Goal: Information Seeking & Learning: Compare options

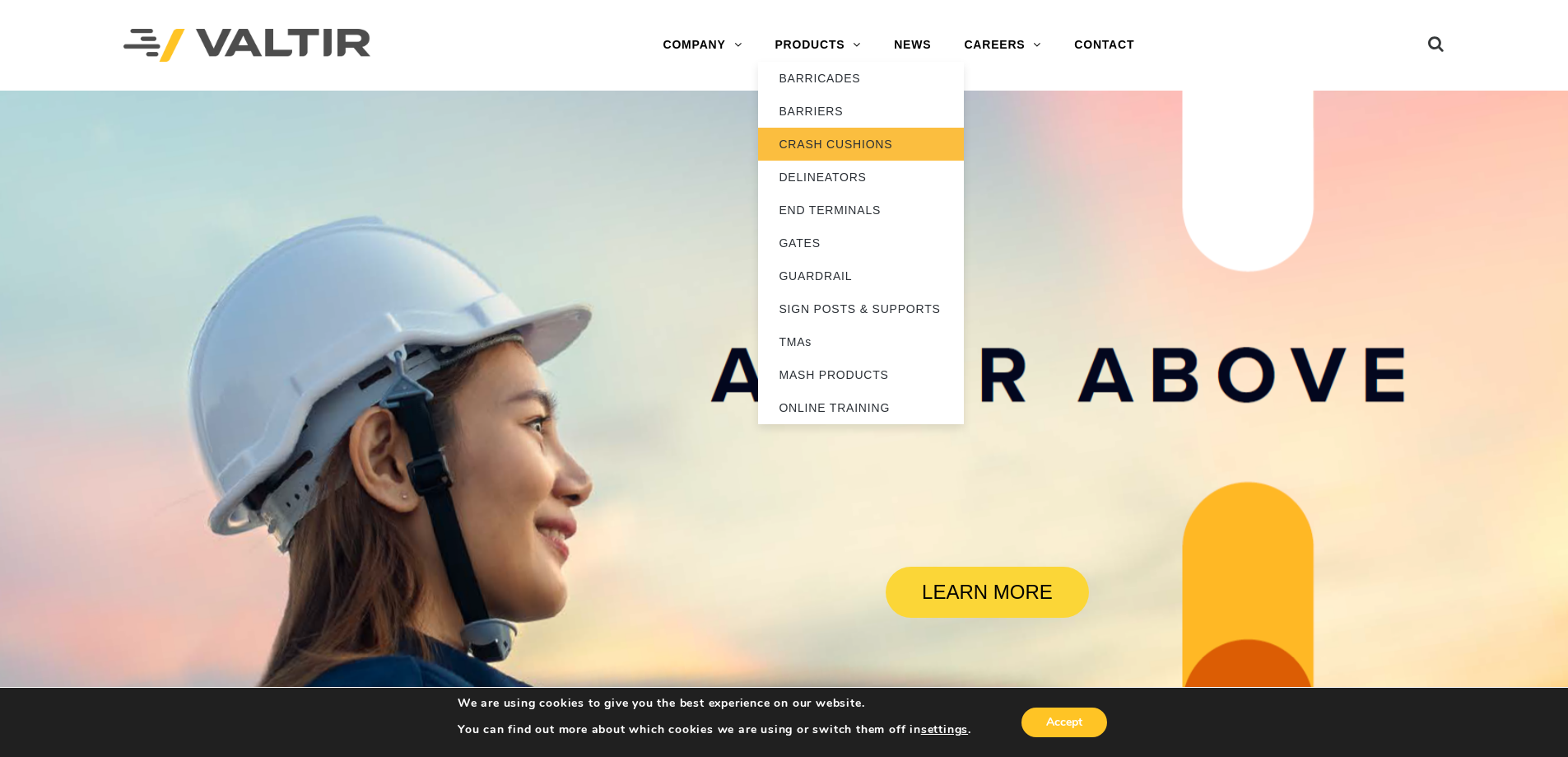
click at [830, 144] on link "CRASH CUSHIONS" at bounding box center [861, 144] width 205 height 33
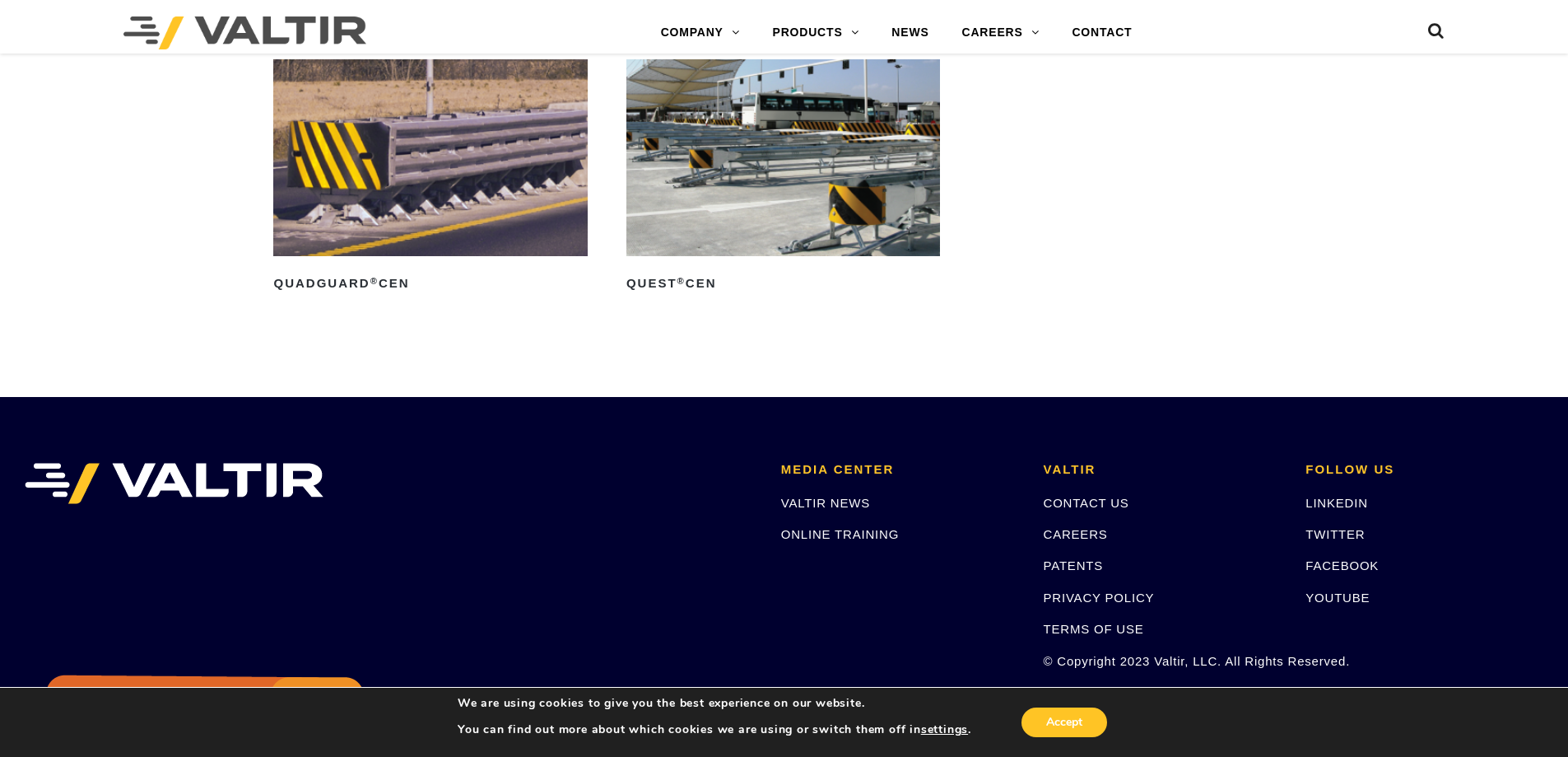
scroll to position [5681, 0]
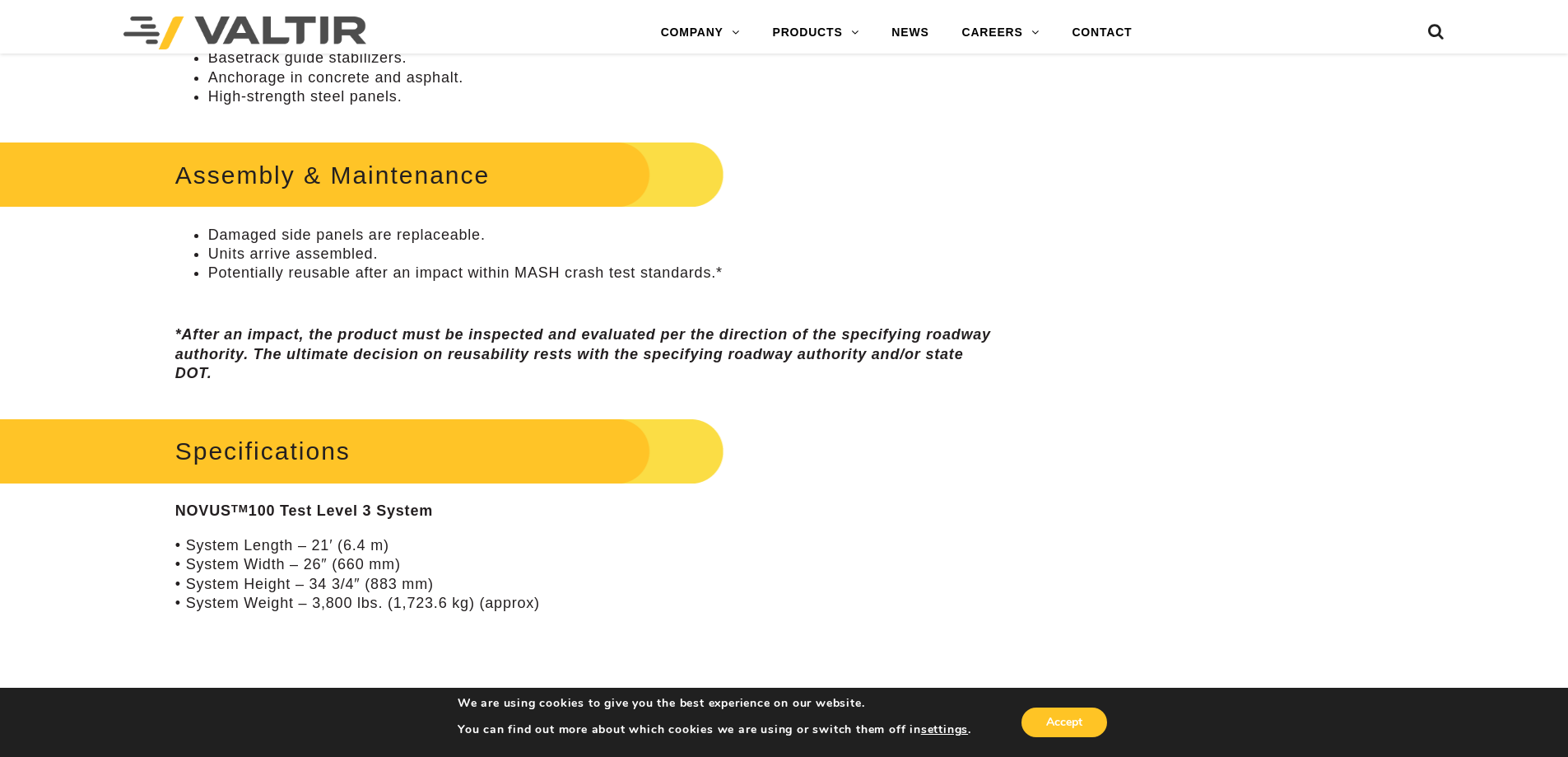
scroll to position [988, 0]
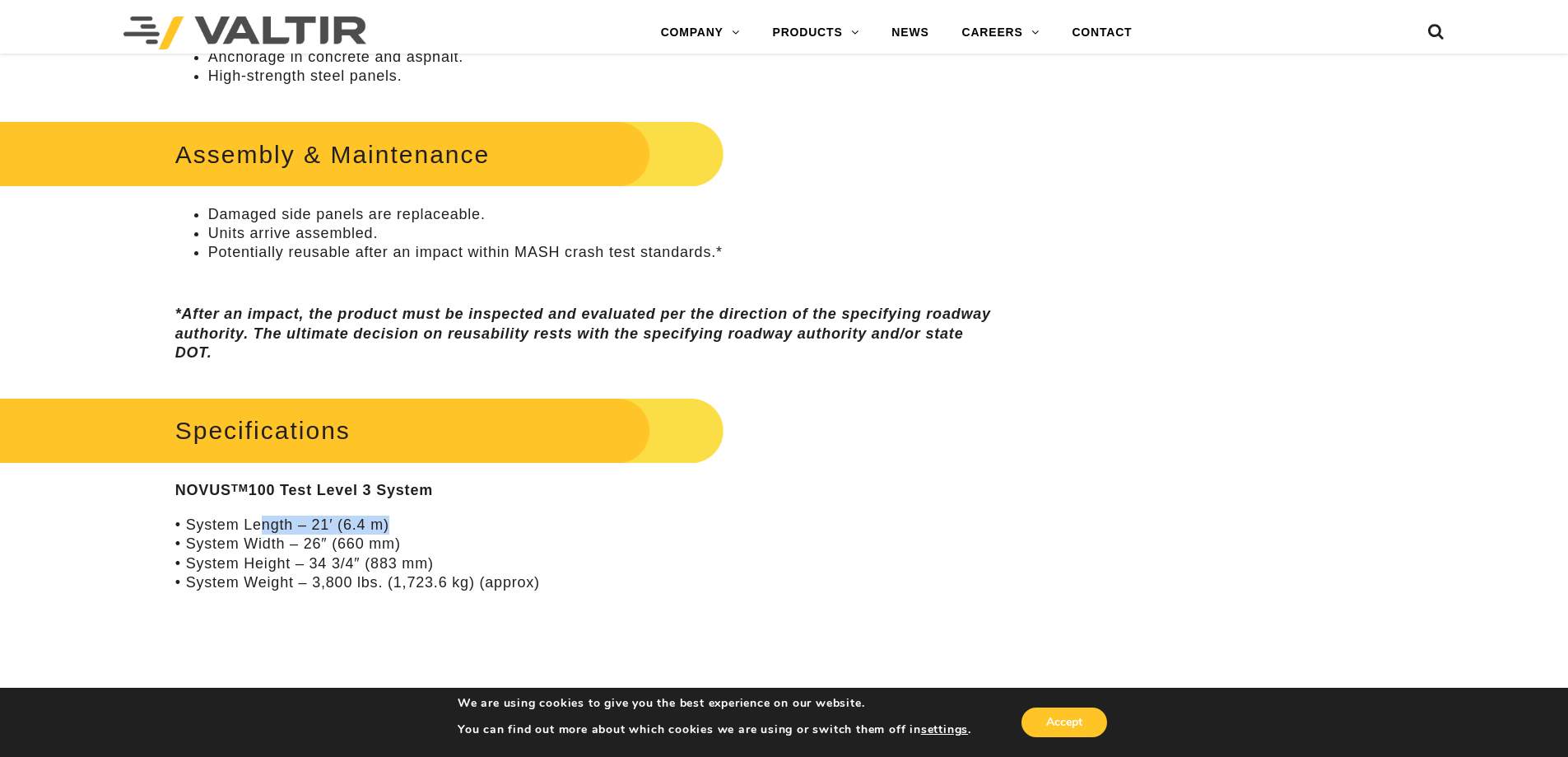
drag, startPoint x: 257, startPoint y: 525, endPoint x: 475, endPoint y: 528, distance: 218.0
click at [396, 526] on p "• System Length – 21′ (6.4 m) • System Width – 26″ (660 mm) • System Height – 3…" at bounding box center [588, 554] width 825 height 78
click at [501, 598] on div "Specifications NOVUS TM 100 Test Level 3 System • System Length – 21′ (6.4 m) •…" at bounding box center [588, 730] width 825 height 675
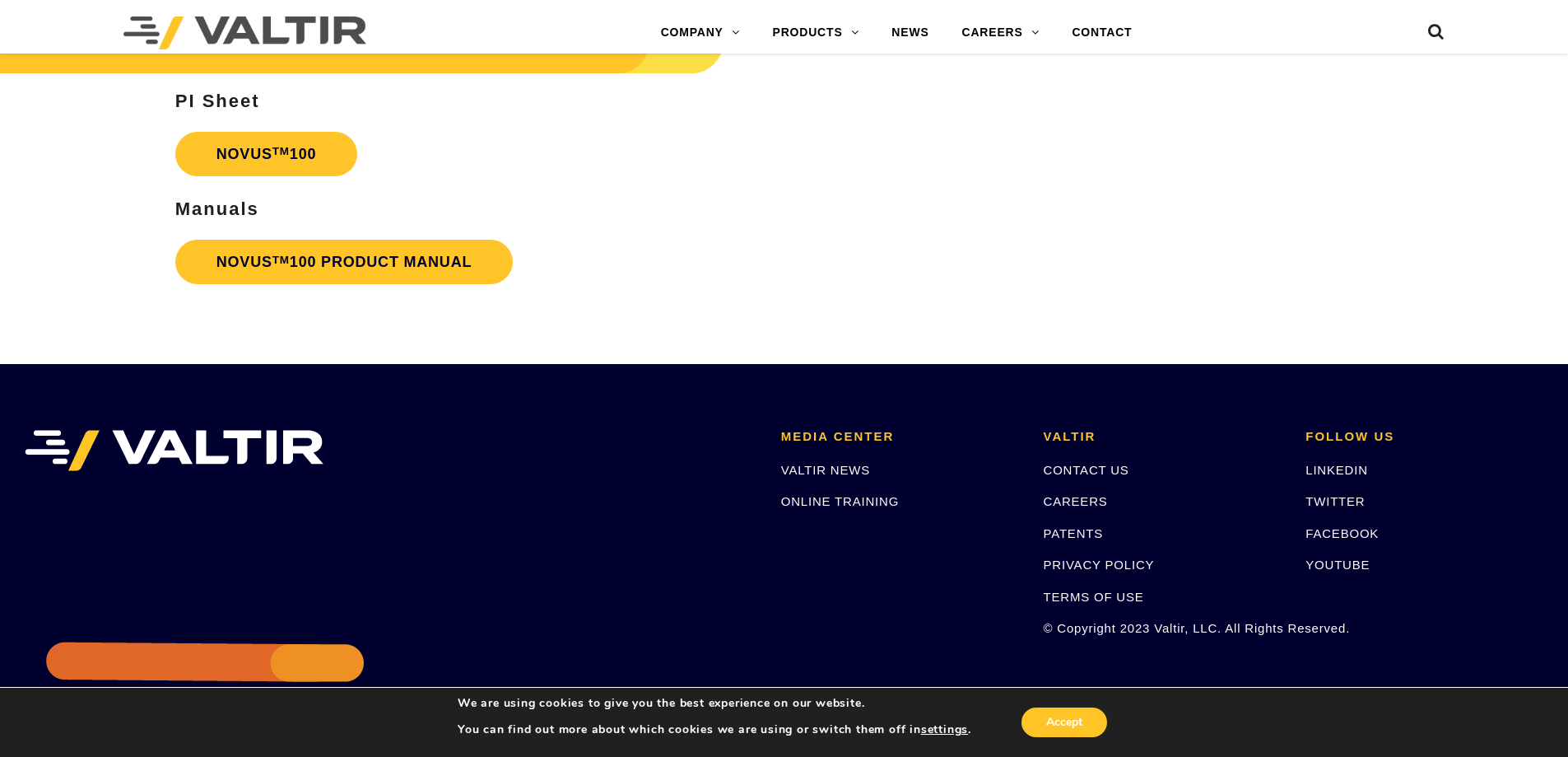
scroll to position [4025, 0]
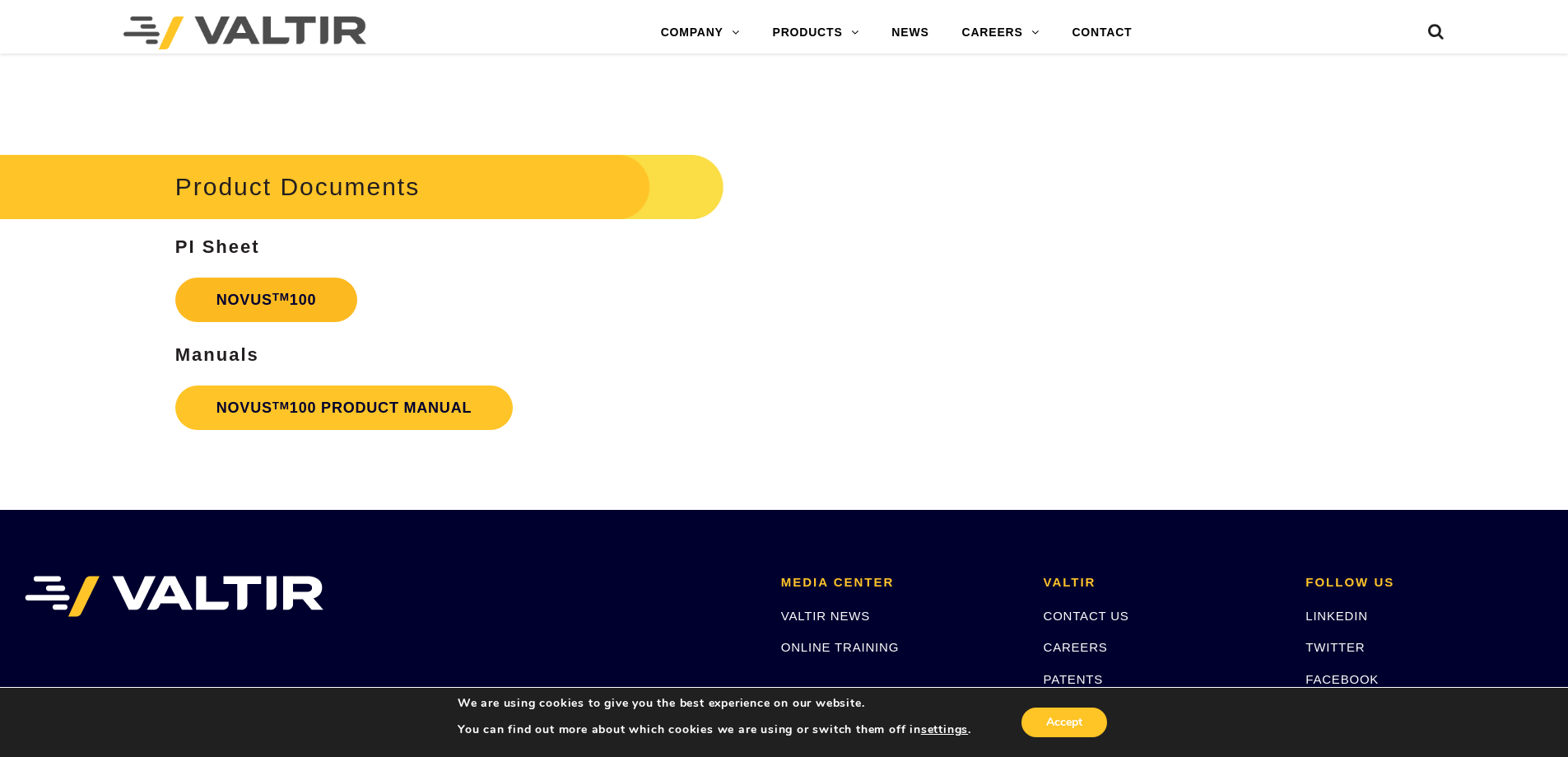
click at [330, 301] on link "NOVUS TM 100" at bounding box center [266, 300] width 182 height 45
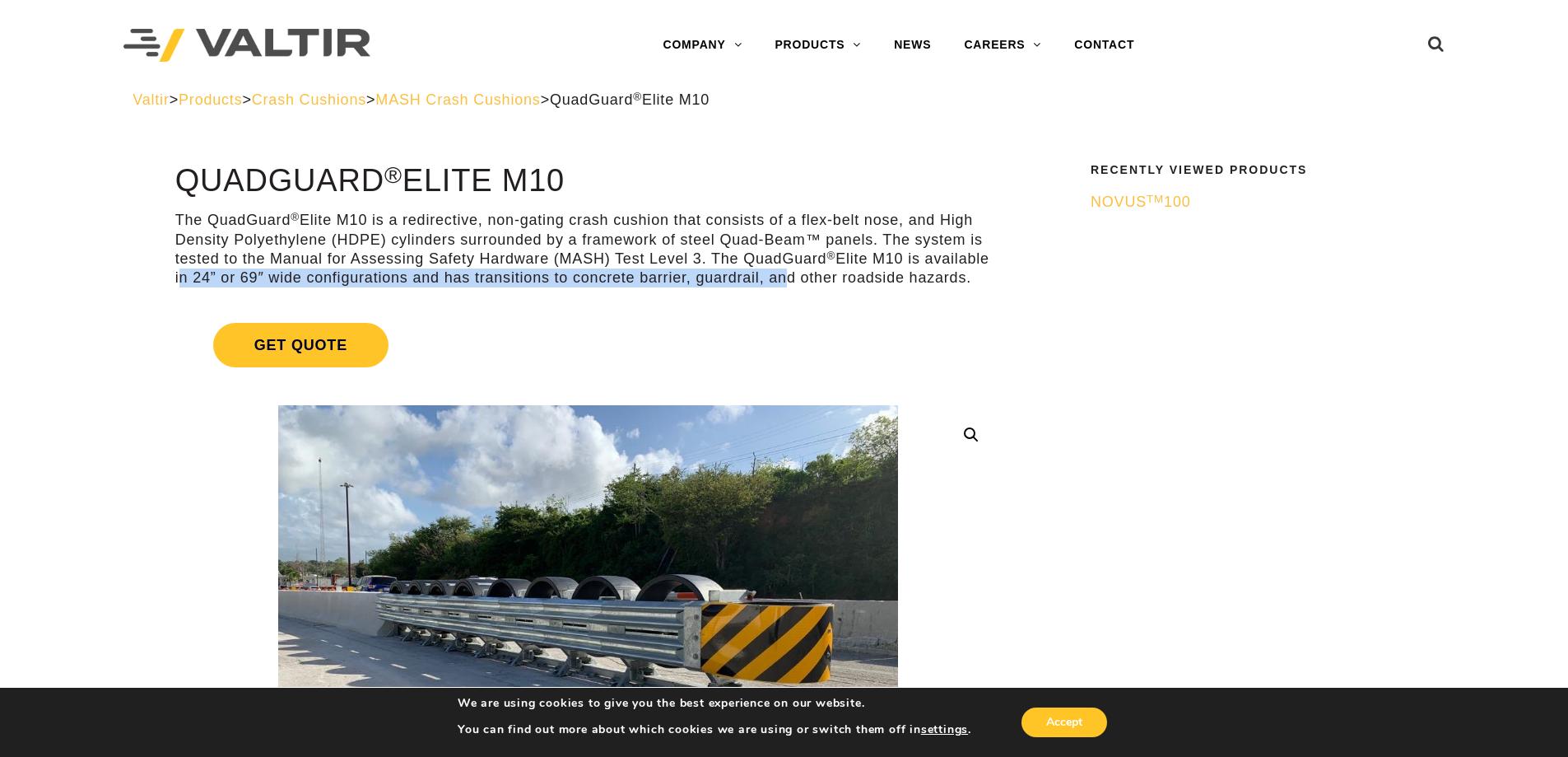
drag, startPoint x: 177, startPoint y: 274, endPoint x: 782, endPoint y: 286, distance: 605.1
click at [782, 286] on p "The QuadGuard ® Elite M10 is a redirective, non-gating crash cushion that consi…" at bounding box center [588, 249] width 825 height 78
click at [794, 303] on link "Get Quote" at bounding box center [588, 345] width 825 height 84
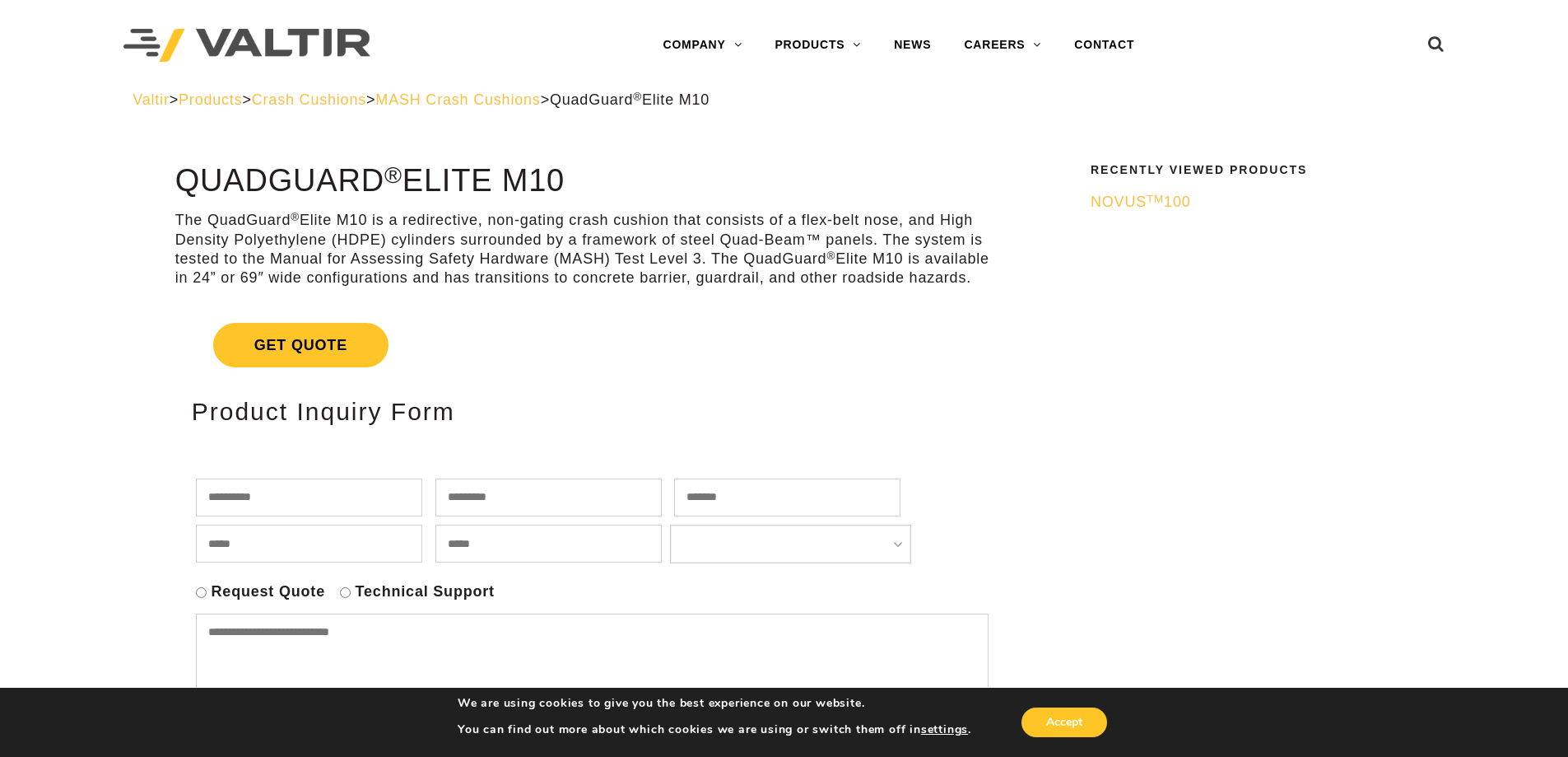
click at [806, 267] on p "The QuadGuard ® Elite M10 is a redirective, non-gating crash cushion that consi…" at bounding box center [588, 249] width 825 height 78
click at [509, 94] on span "MASH Crash Cushions" at bounding box center [457, 100] width 164 height 17
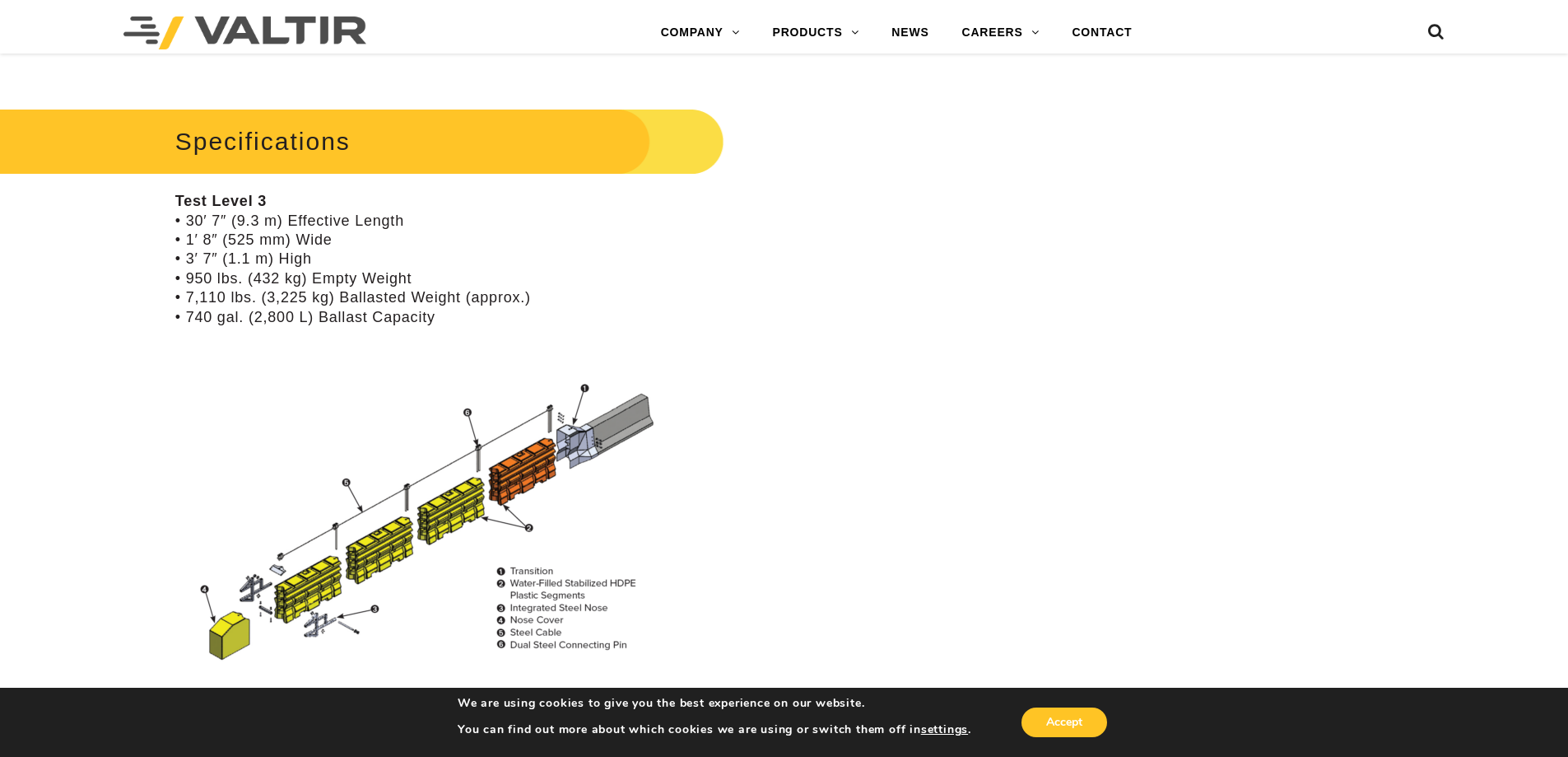
scroll to position [1318, 0]
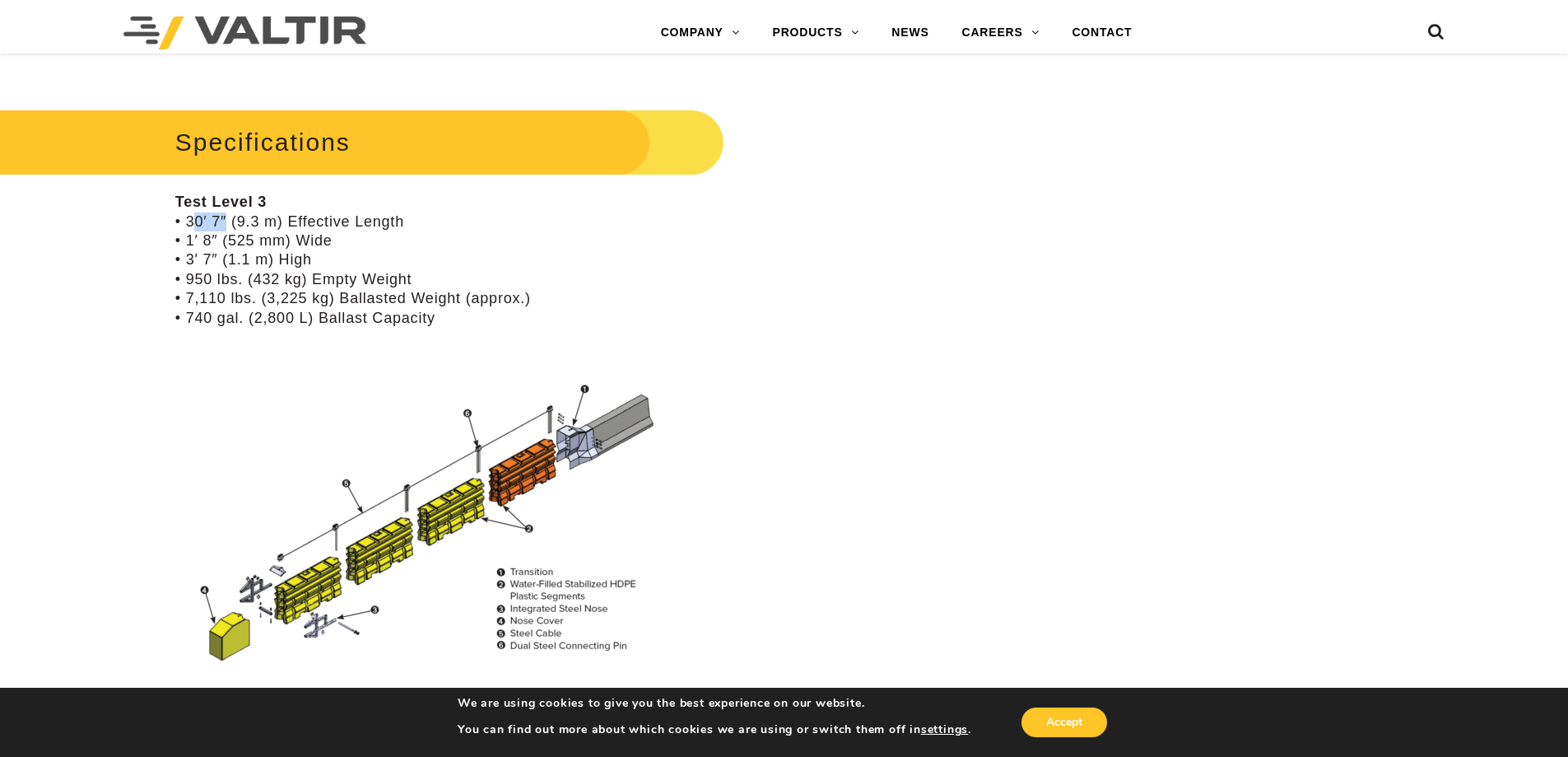
drag, startPoint x: 188, startPoint y: 220, endPoint x: 217, endPoint y: 220, distance: 29.0
click at [217, 220] on p "Test Level 3 • 30′ 7″ (9.3 m) Effective Length • 1′ 8″ (525 mm) Wide • 3′ 7″ (1…" at bounding box center [588, 260] width 825 height 135
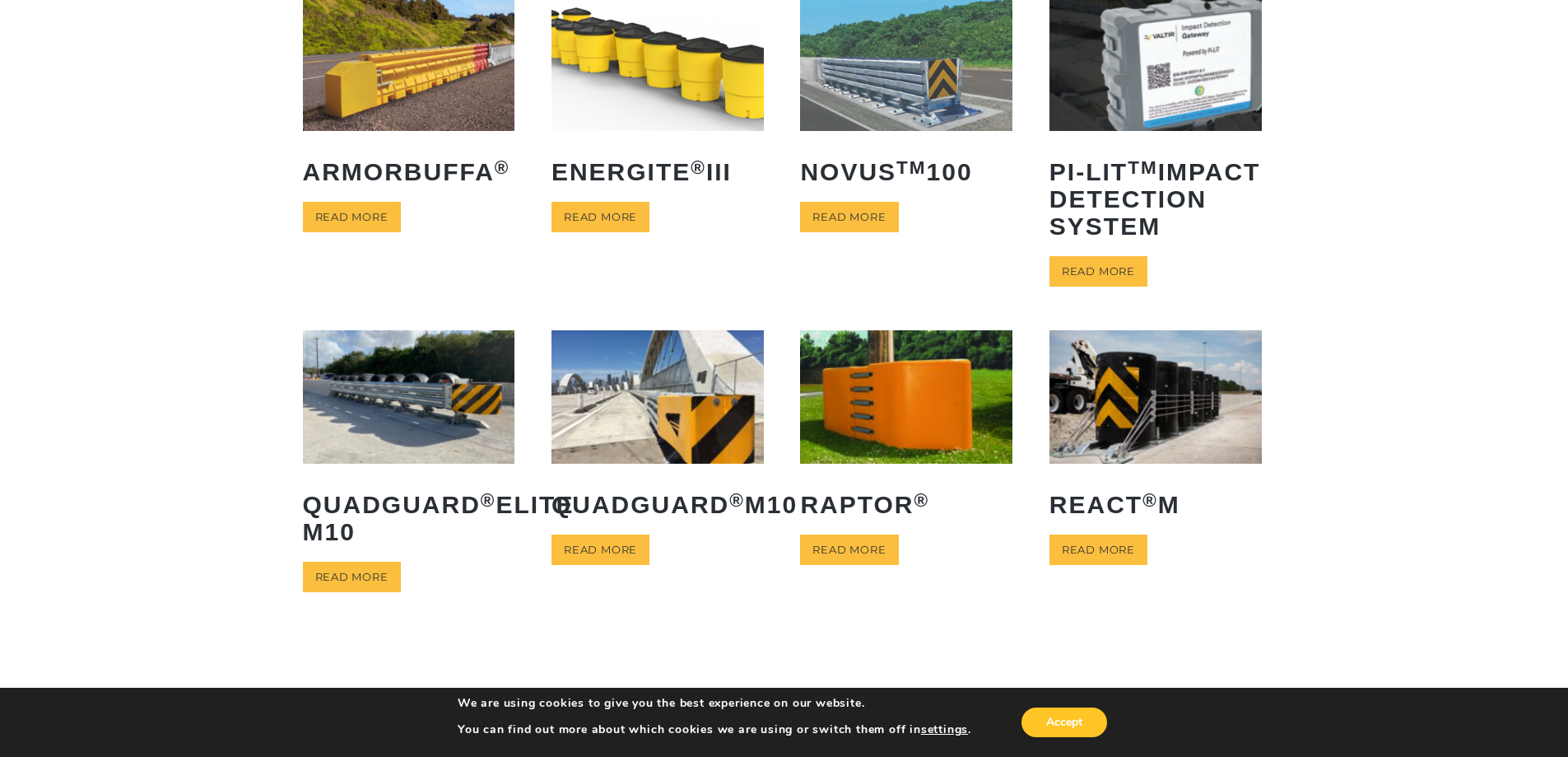
scroll to position [115, 0]
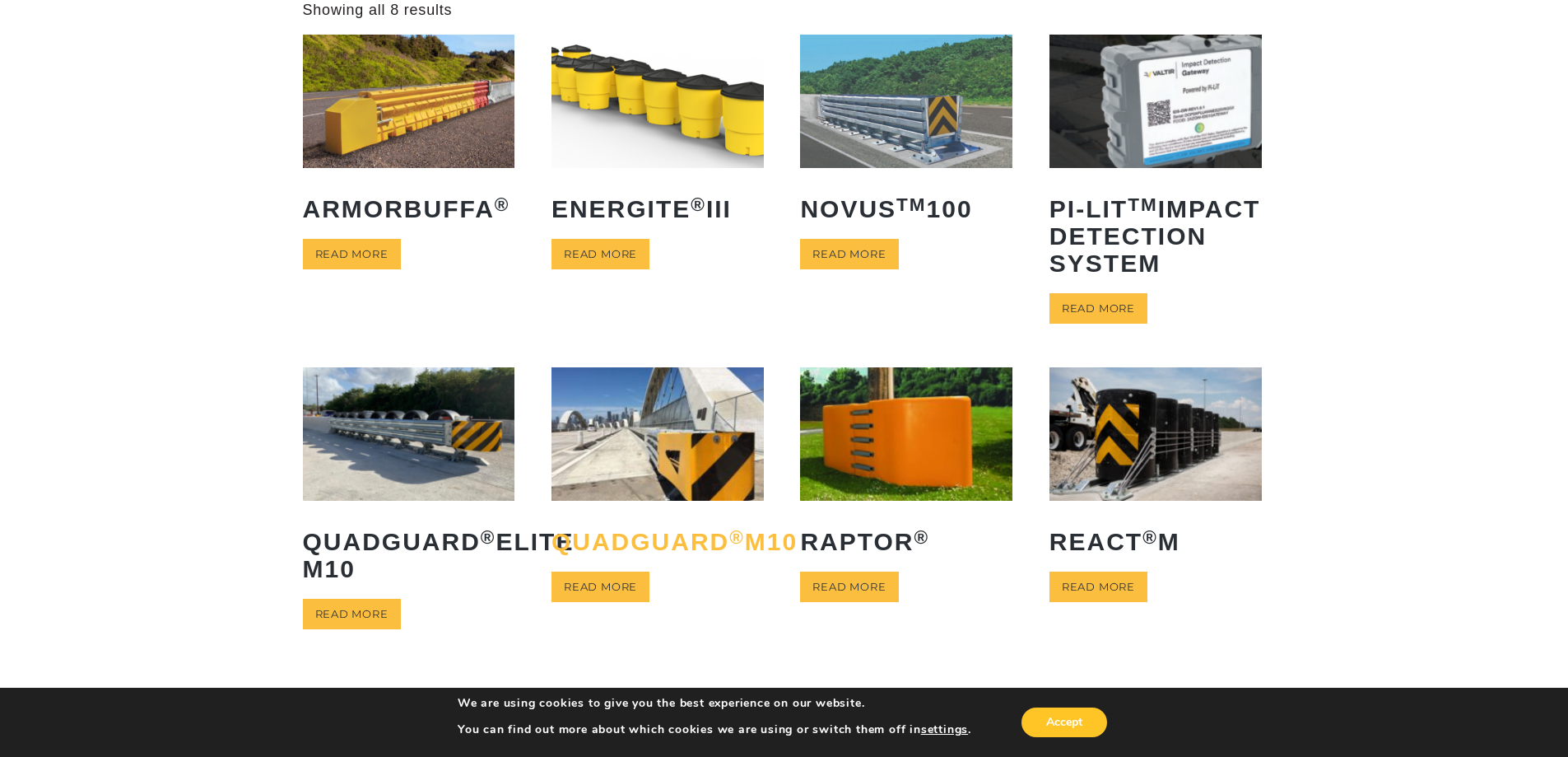
click at [579, 567] on h2 "QuadGuard ® M10" at bounding box center [657, 541] width 212 height 52
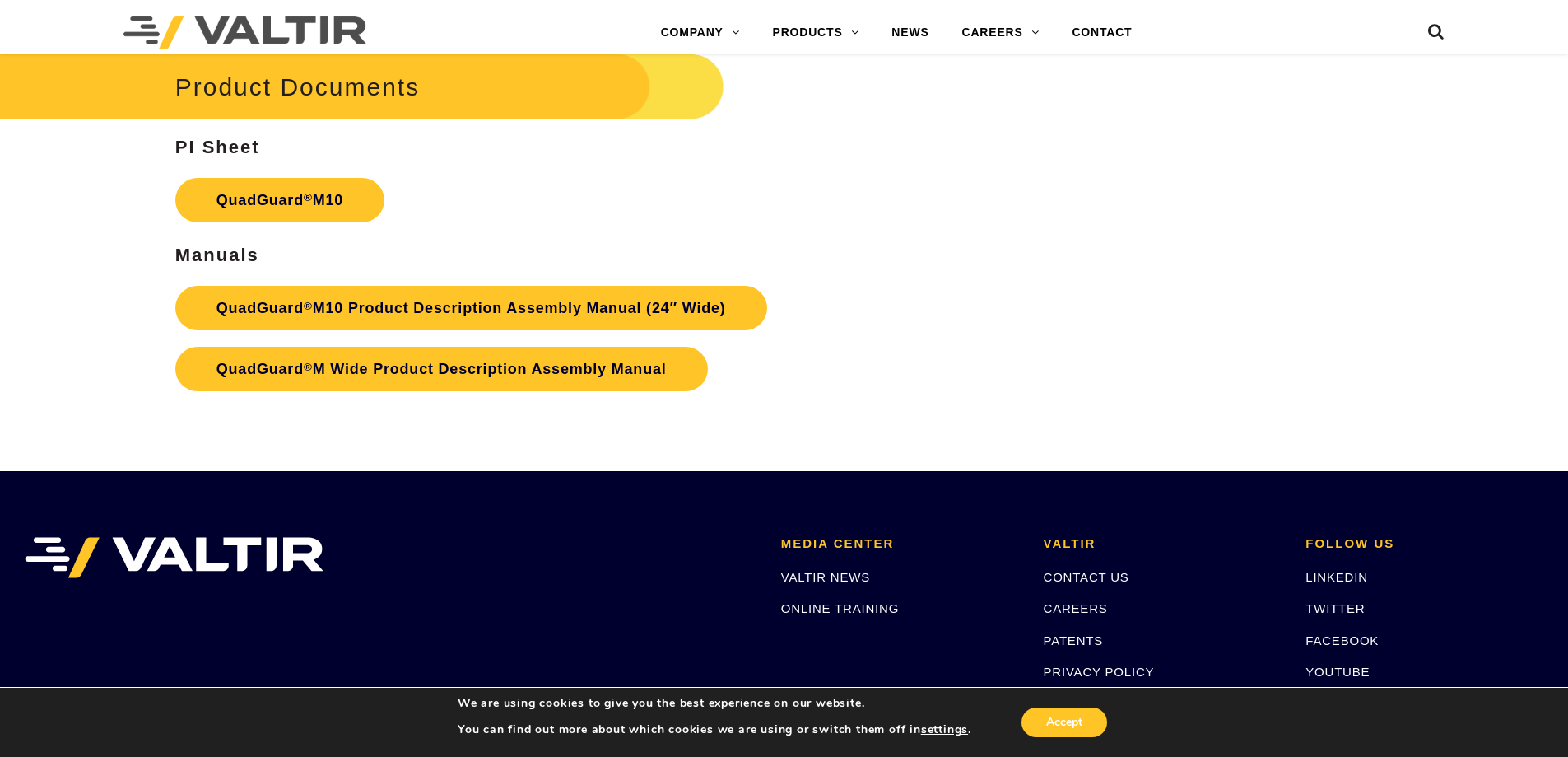
scroll to position [6175, 0]
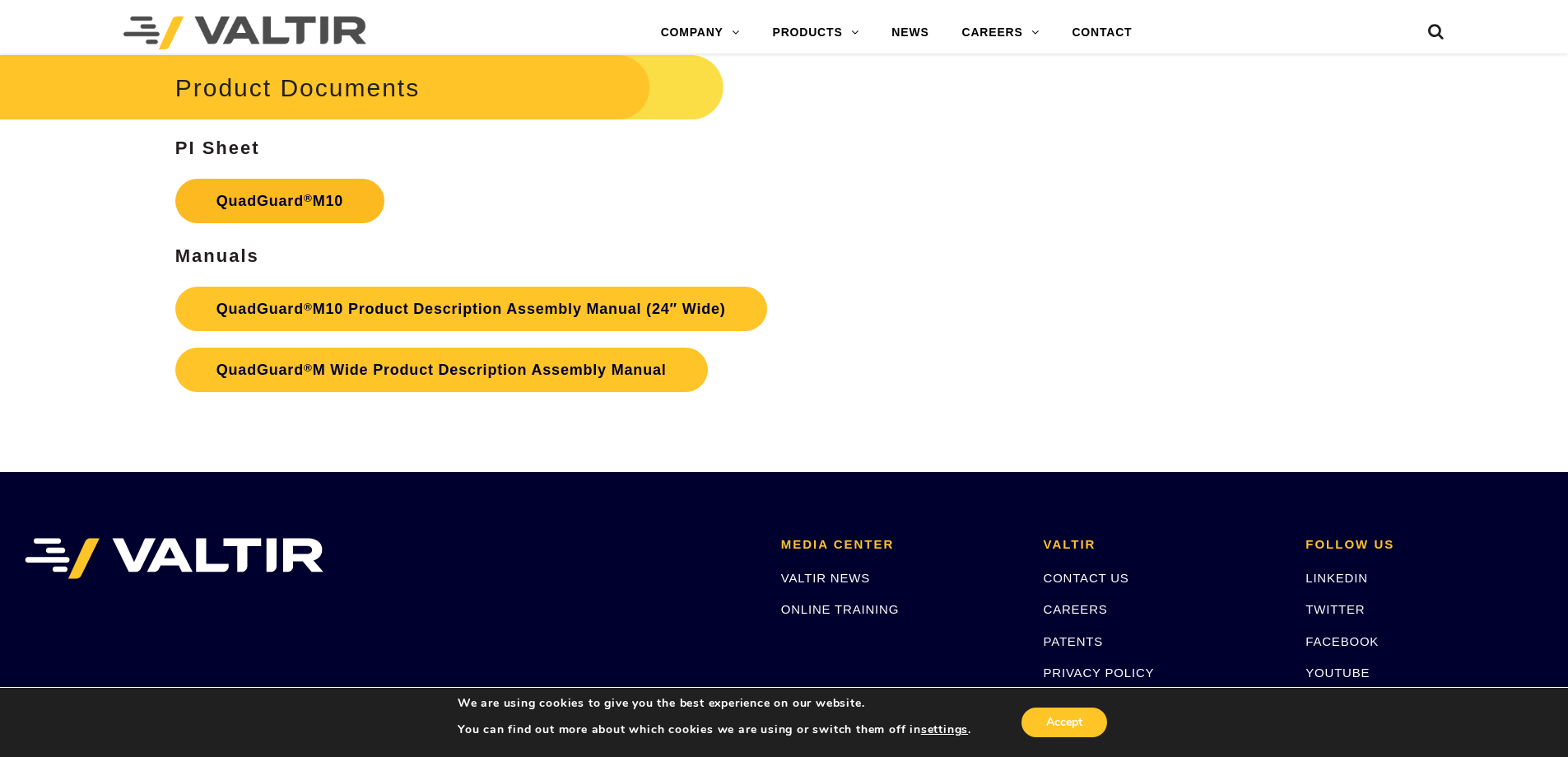
click at [220, 194] on link "QuadGuard ® M10" at bounding box center [279, 201] width 209 height 45
